Goal: Information Seeking & Learning: Compare options

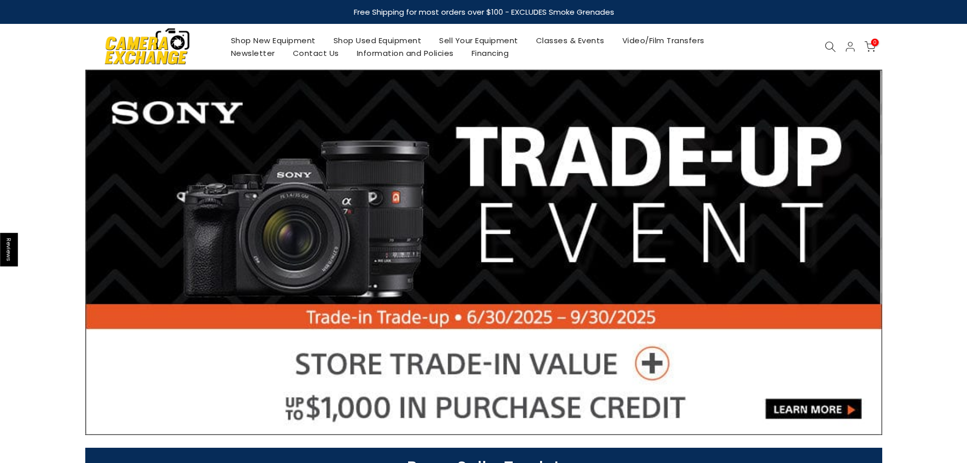
click at [832, 48] on icon at bounding box center [830, 46] width 11 height 11
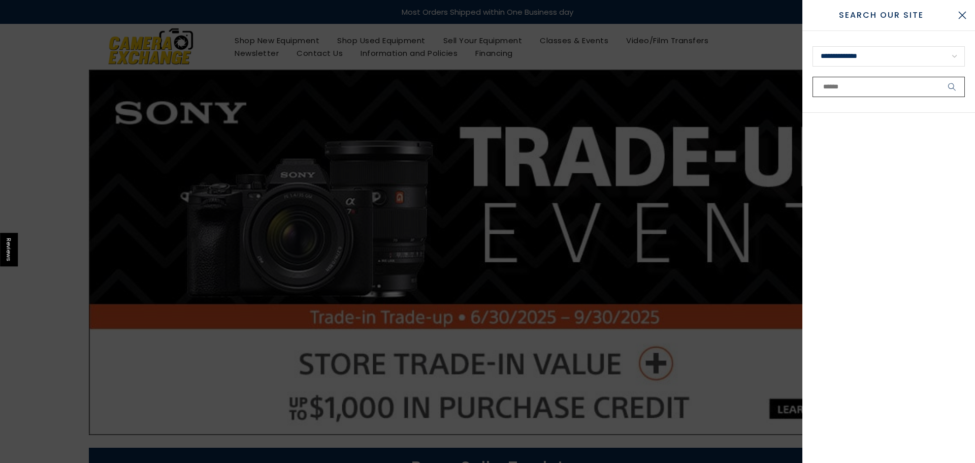
click at [853, 81] on input "text" at bounding box center [888, 87] width 152 height 20
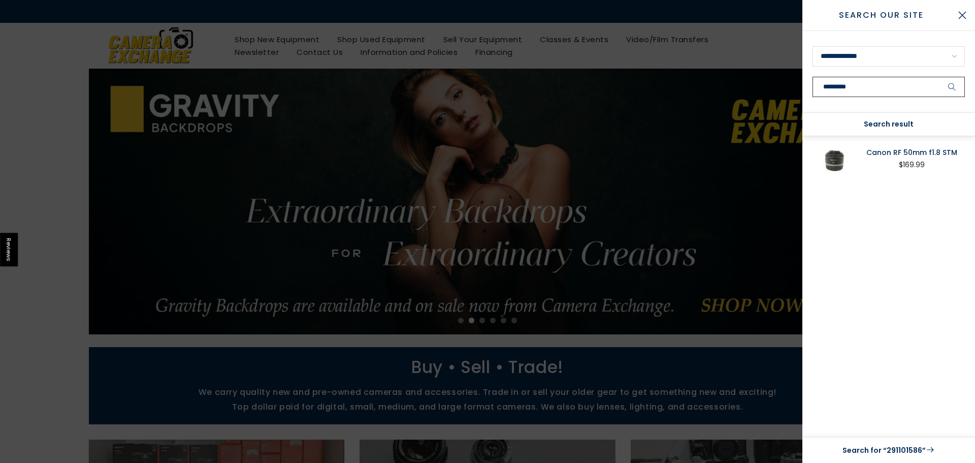
type input "*********"
click at [876, 142] on div "Canon RF 50mm f1.8 STM $169.99" at bounding box center [888, 286] width 173 height 301
click at [877, 148] on link "Canon RF 50mm f1.8 STM" at bounding box center [911, 152] width 107 height 12
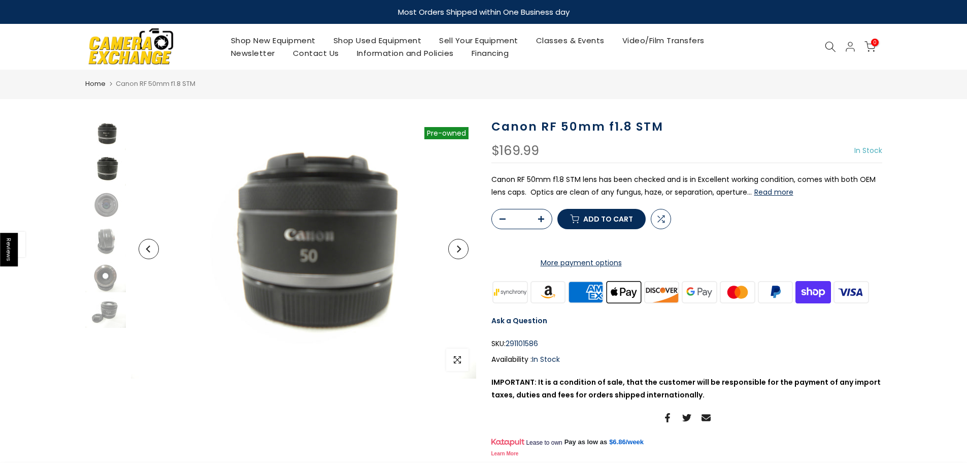
click at [110, 169] on img at bounding box center [105, 170] width 41 height 30
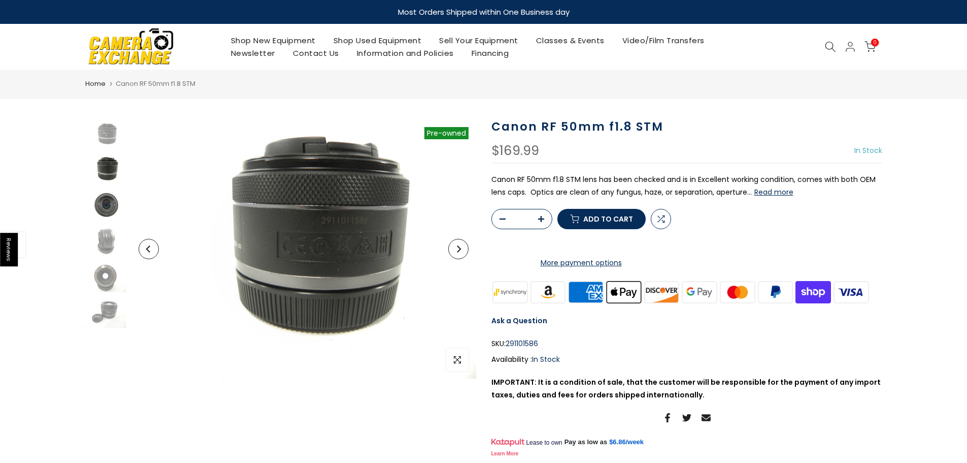
click at [107, 196] on img at bounding box center [105, 205] width 41 height 30
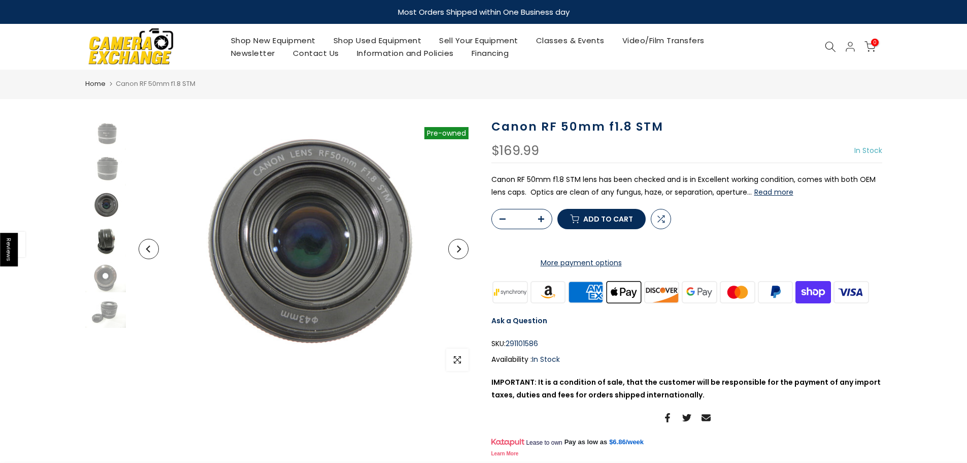
click at [101, 236] on img at bounding box center [105, 241] width 41 height 30
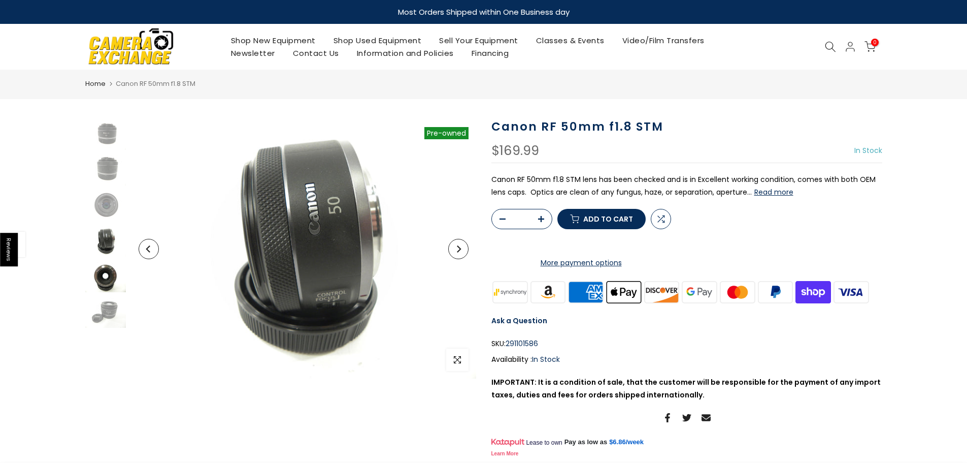
click at [110, 278] on img at bounding box center [105, 276] width 41 height 30
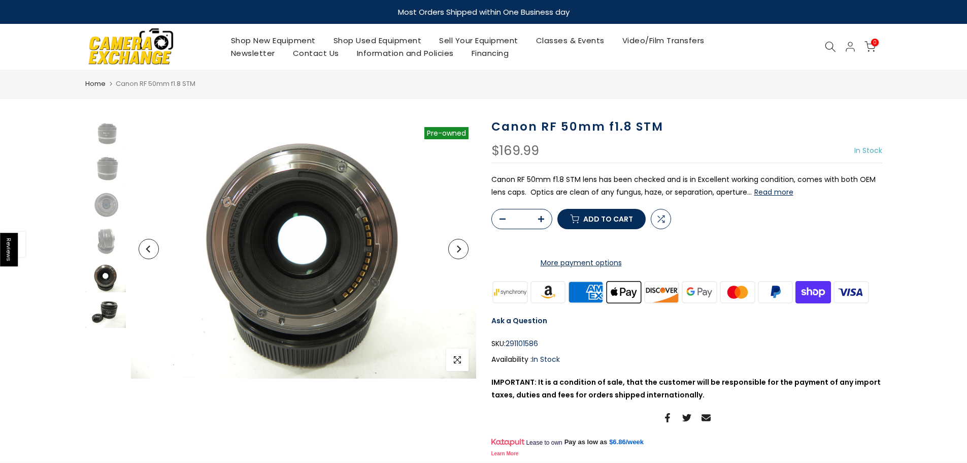
click at [104, 318] on img at bounding box center [105, 312] width 41 height 30
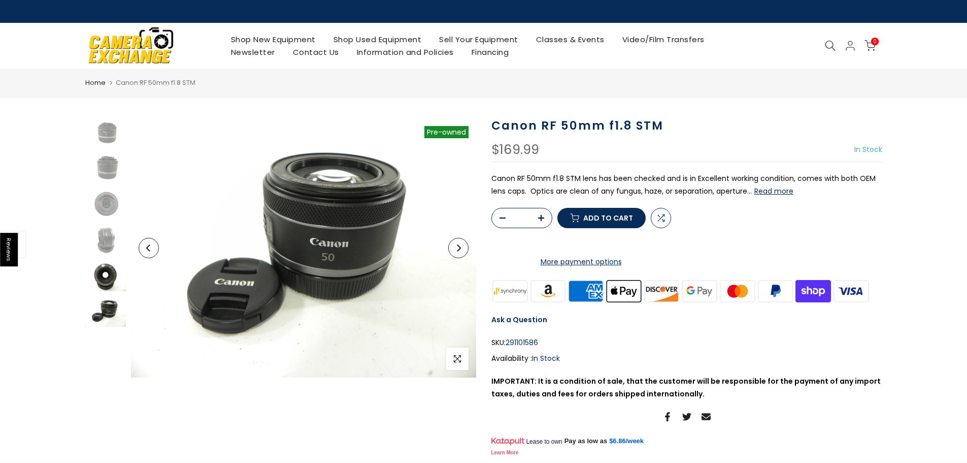
click at [111, 280] on img at bounding box center [105, 275] width 41 height 30
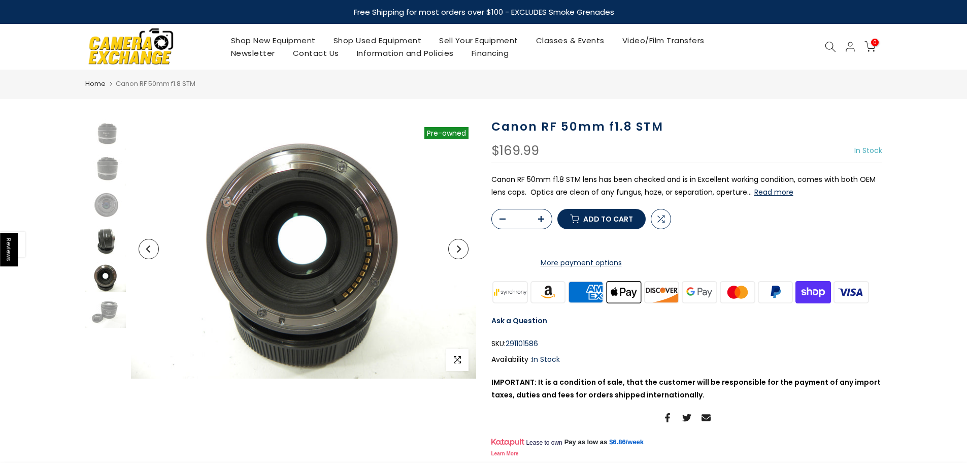
click at [104, 243] on img at bounding box center [105, 241] width 41 height 30
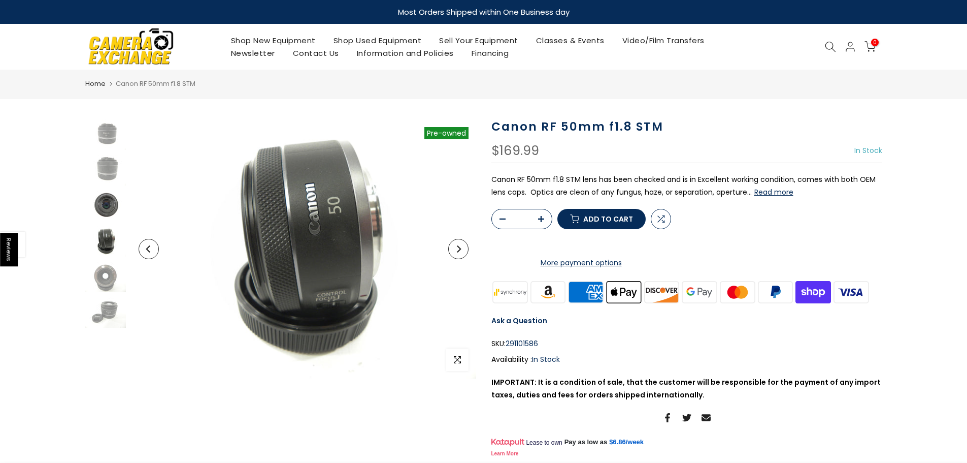
click at [109, 215] on img at bounding box center [105, 205] width 41 height 30
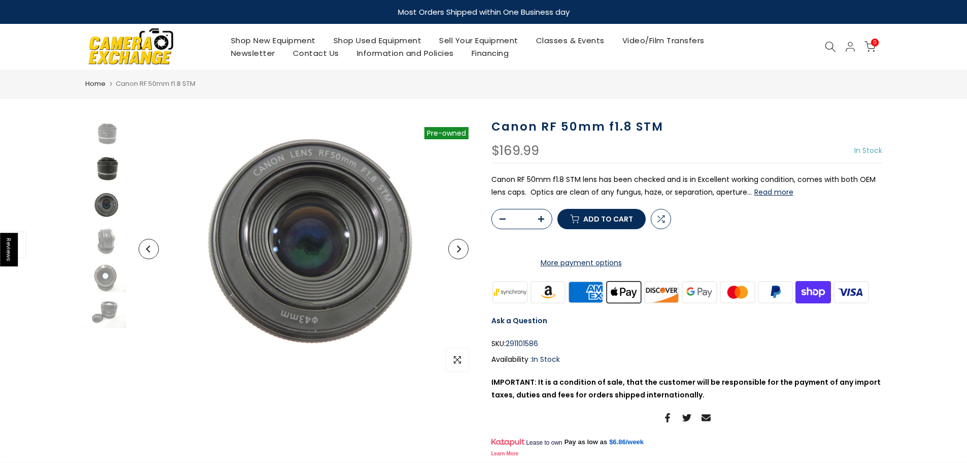
click at [114, 169] on img at bounding box center [105, 170] width 41 height 30
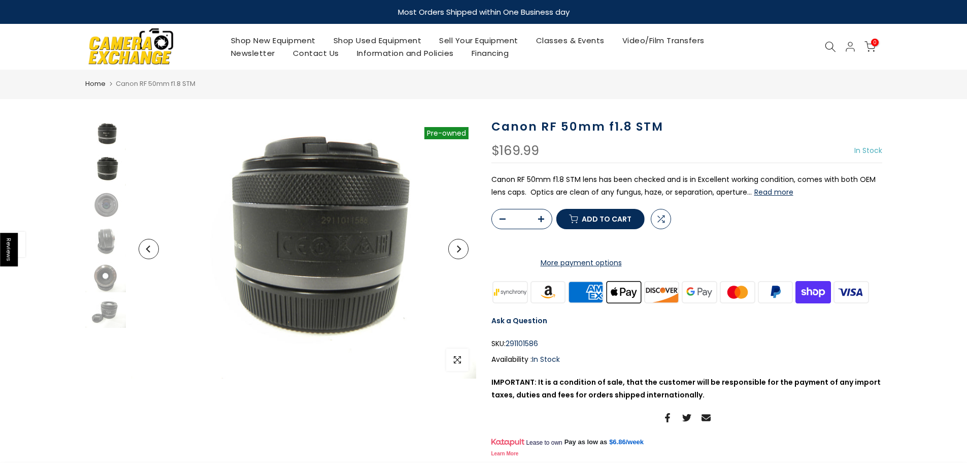
click at [111, 144] on img at bounding box center [105, 134] width 41 height 30
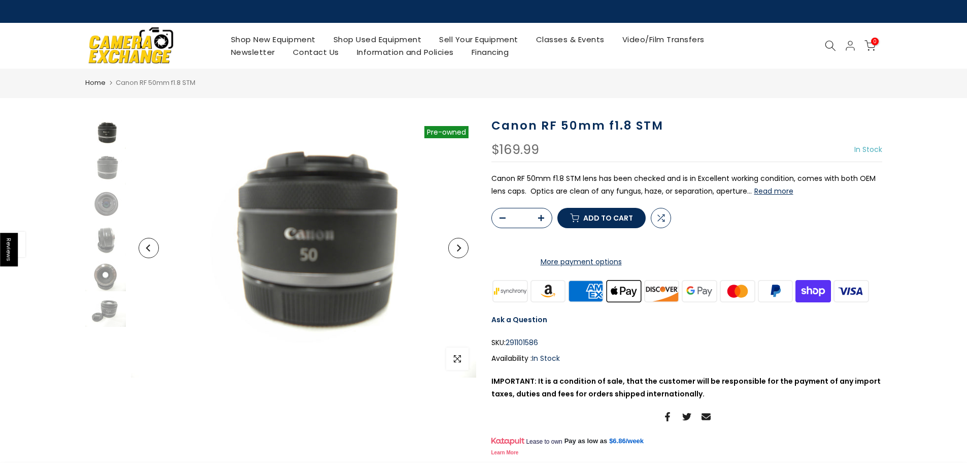
click at [827, 44] on icon at bounding box center [830, 45] width 11 height 11
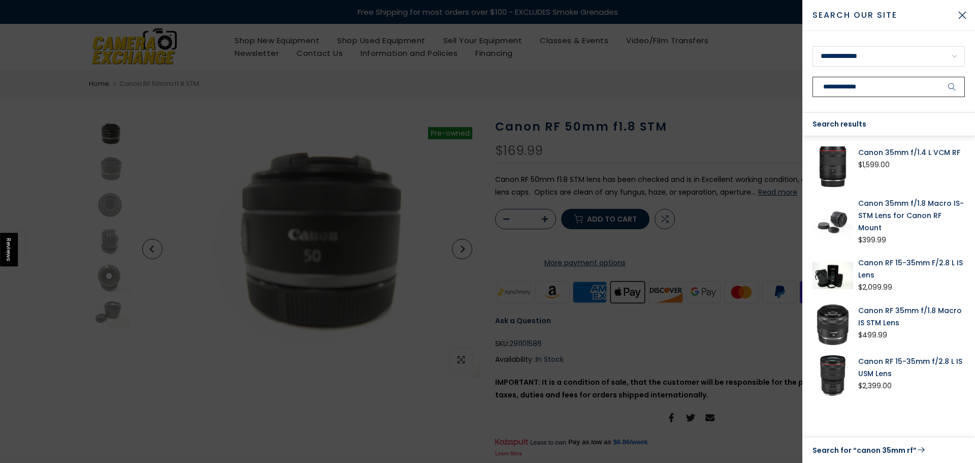
type input "**********"
click at [884, 193] on div "Canon 35mm f/1.4 L VCM RF $1,599.00 Canon 35mm f/1.8 Macro IS-STM Lens for Cano…" at bounding box center [888, 273] width 152 height 254
click at [879, 213] on link "Canon 35mm f/1.8 Macro IS-STM Lens for Canon RF Mount" at bounding box center [911, 215] width 107 height 37
